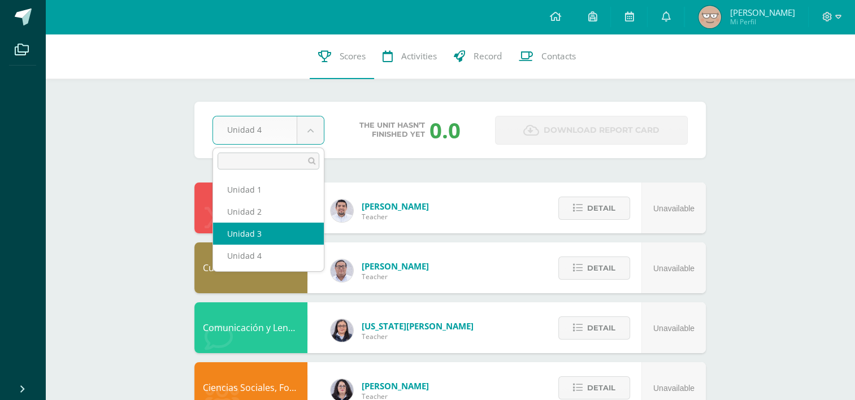
select select "Unidad 3"
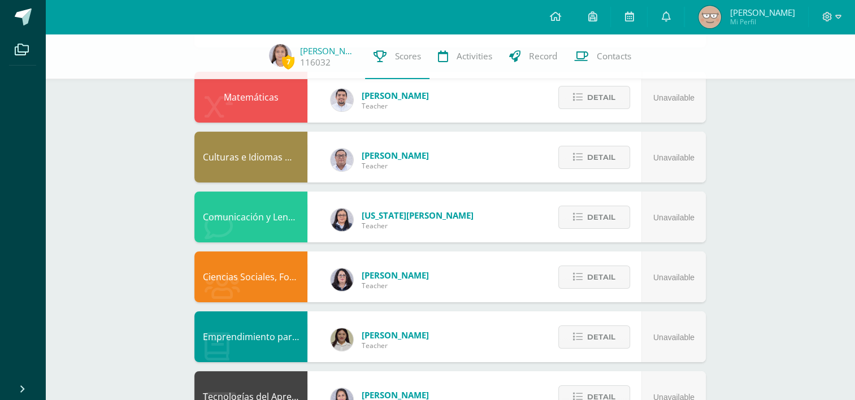
scroll to position [108, 0]
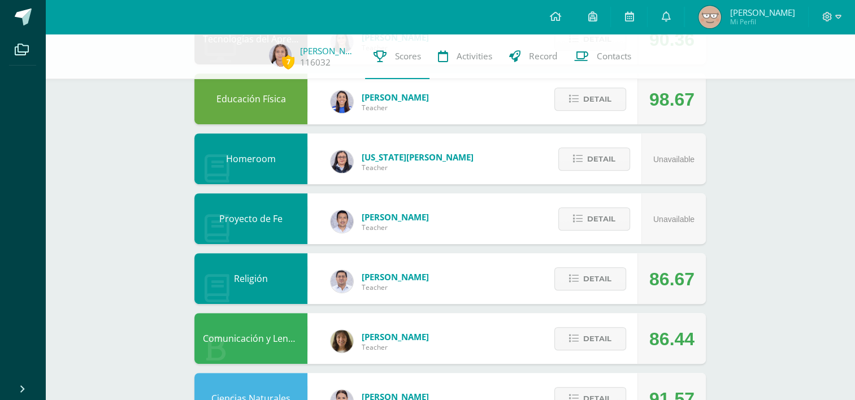
scroll to position [391, 0]
